Goal: Task Accomplishment & Management: Manage account settings

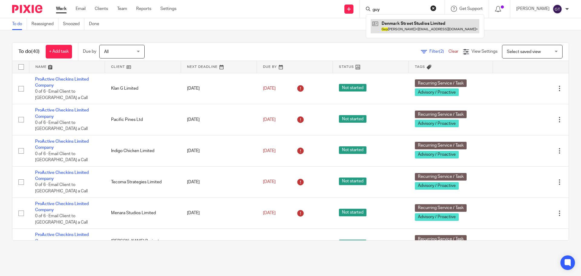
type input "guy"
click at [410, 26] on link at bounding box center [425, 26] width 109 height 14
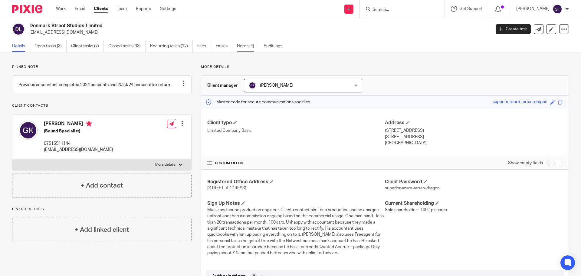
click at [249, 48] on link "Notes (4)" at bounding box center [248, 46] width 22 height 12
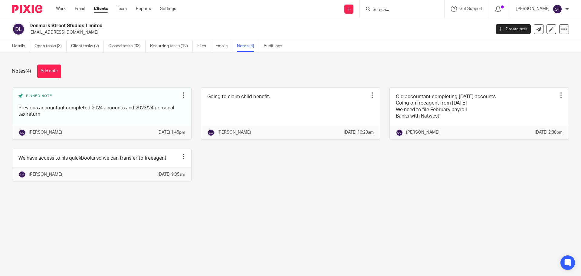
click at [51, 71] on button "Add note" at bounding box center [49, 71] width 24 height 14
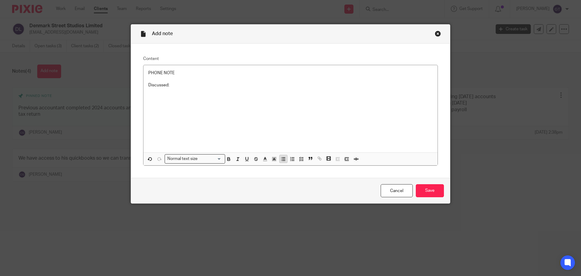
click at [282, 162] on button "button" at bounding box center [284, 159] width 8 height 8
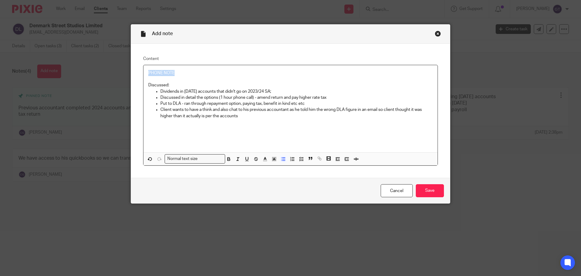
click at [117, 68] on div "Add note Content PHONE NOTE Discussed: Dividends in 2024 accounts that didn't g…" at bounding box center [290, 138] width 581 height 276
click at [245, 118] on p "Client wants to have a think and also chat to his previous accountant as he tol…" at bounding box center [296, 113] width 272 height 12
click at [423, 193] on input "Save" at bounding box center [430, 190] width 28 height 13
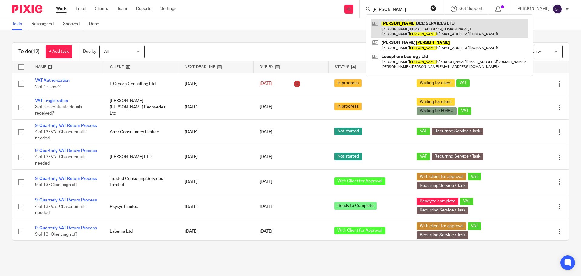
type input "murray"
click at [416, 32] on link at bounding box center [449, 28] width 157 height 19
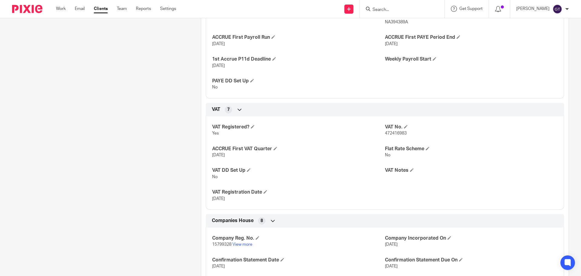
scroll to position [575, 0]
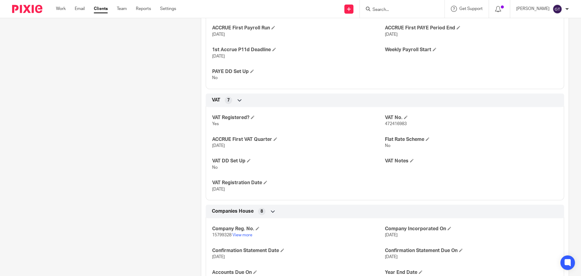
click at [398, 126] on span "472416983" at bounding box center [396, 124] width 22 height 4
copy span "472416983"
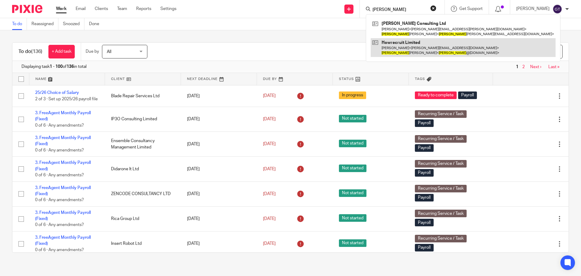
type input "patrick"
click at [406, 51] on link at bounding box center [463, 47] width 185 height 19
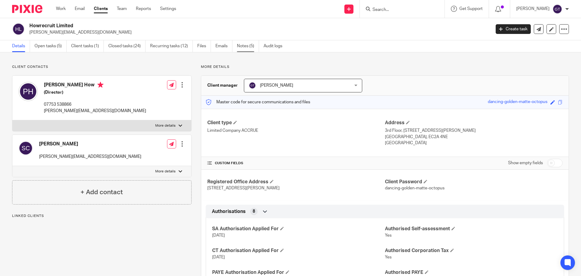
click at [248, 44] on link "Notes (5)" at bounding box center [248, 46] width 22 height 12
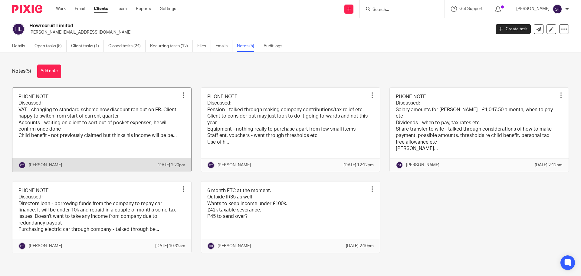
click at [63, 129] on link at bounding box center [101, 129] width 179 height 84
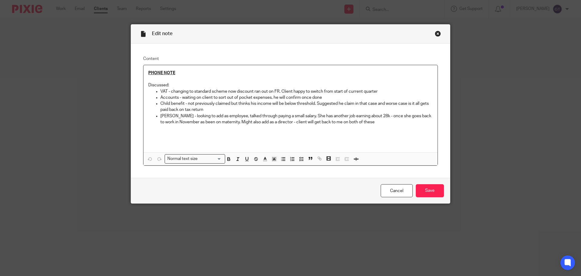
click at [435, 35] on div "Close this dialog window" at bounding box center [438, 34] width 6 height 6
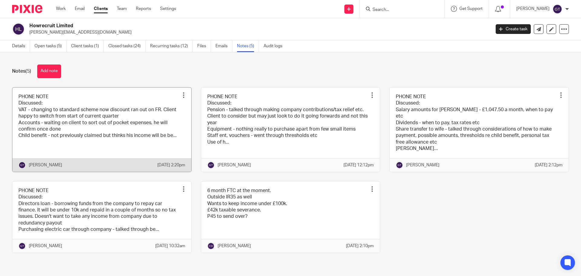
click at [83, 125] on link at bounding box center [101, 129] width 179 height 84
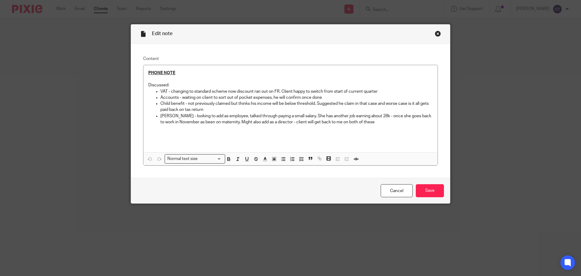
click at [436, 33] on div "Close this dialog window" at bounding box center [438, 34] width 6 height 6
